Goal: Information Seeking & Learning: Learn about a topic

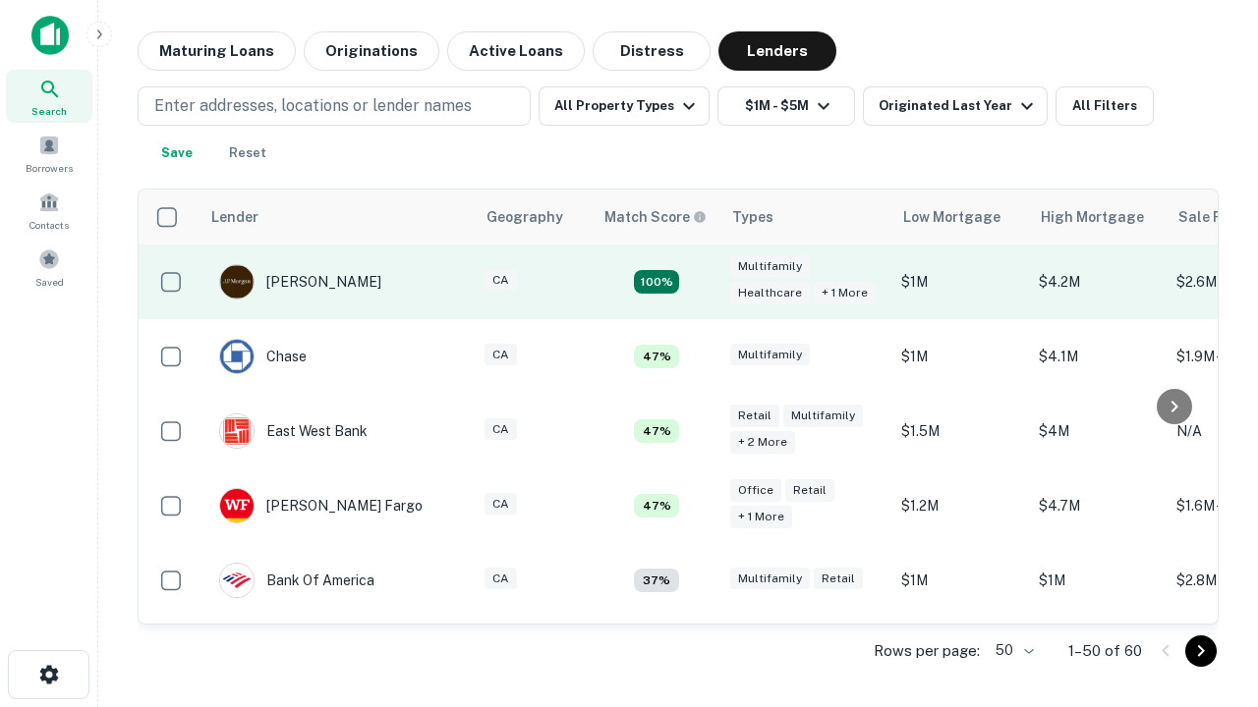
click at [698, 282] on td "100%" at bounding box center [656, 282] width 128 height 75
